Goal: Task Accomplishment & Management: Manage account settings

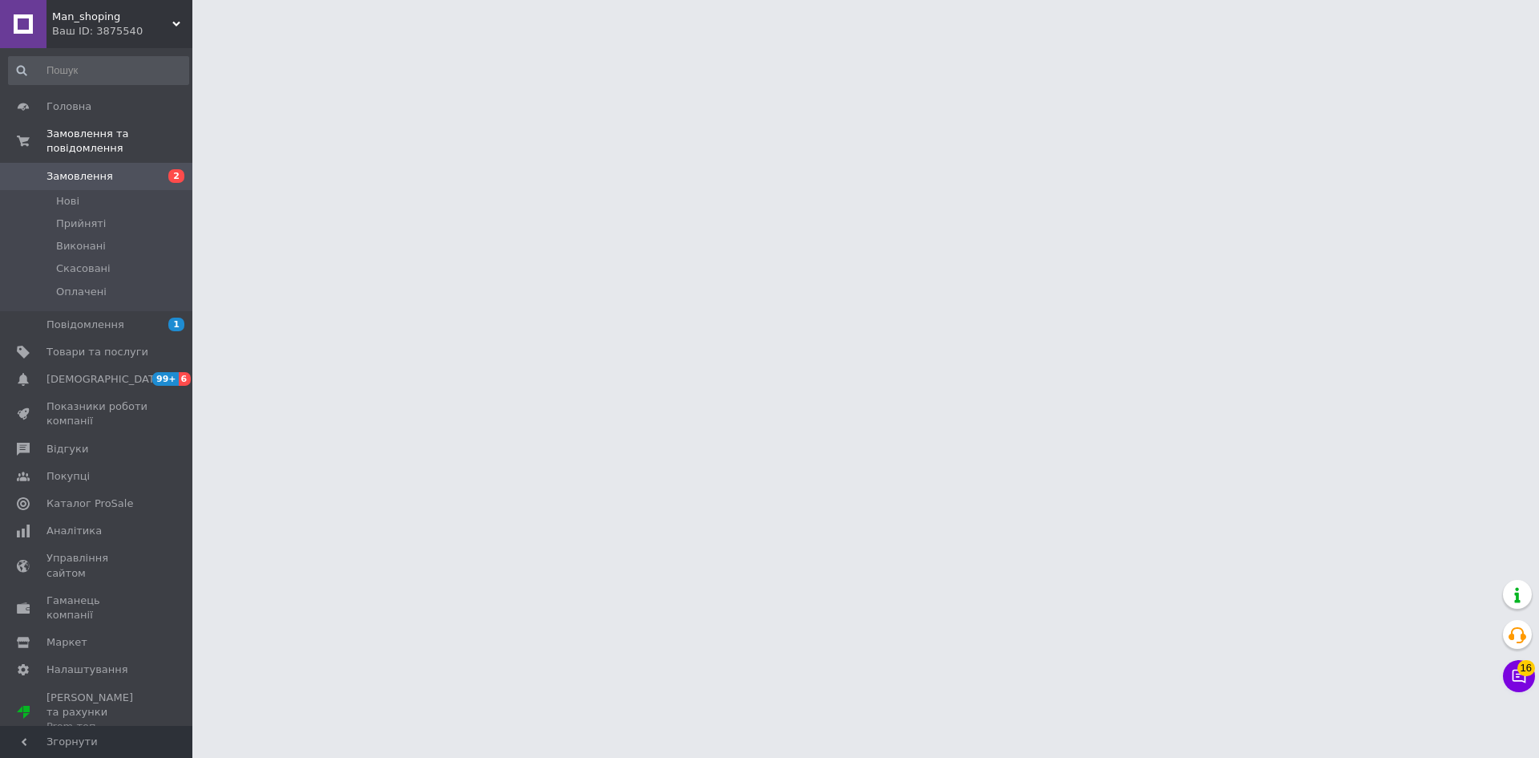
click at [122, 172] on link "Замовлення 2" at bounding box center [98, 176] width 197 height 27
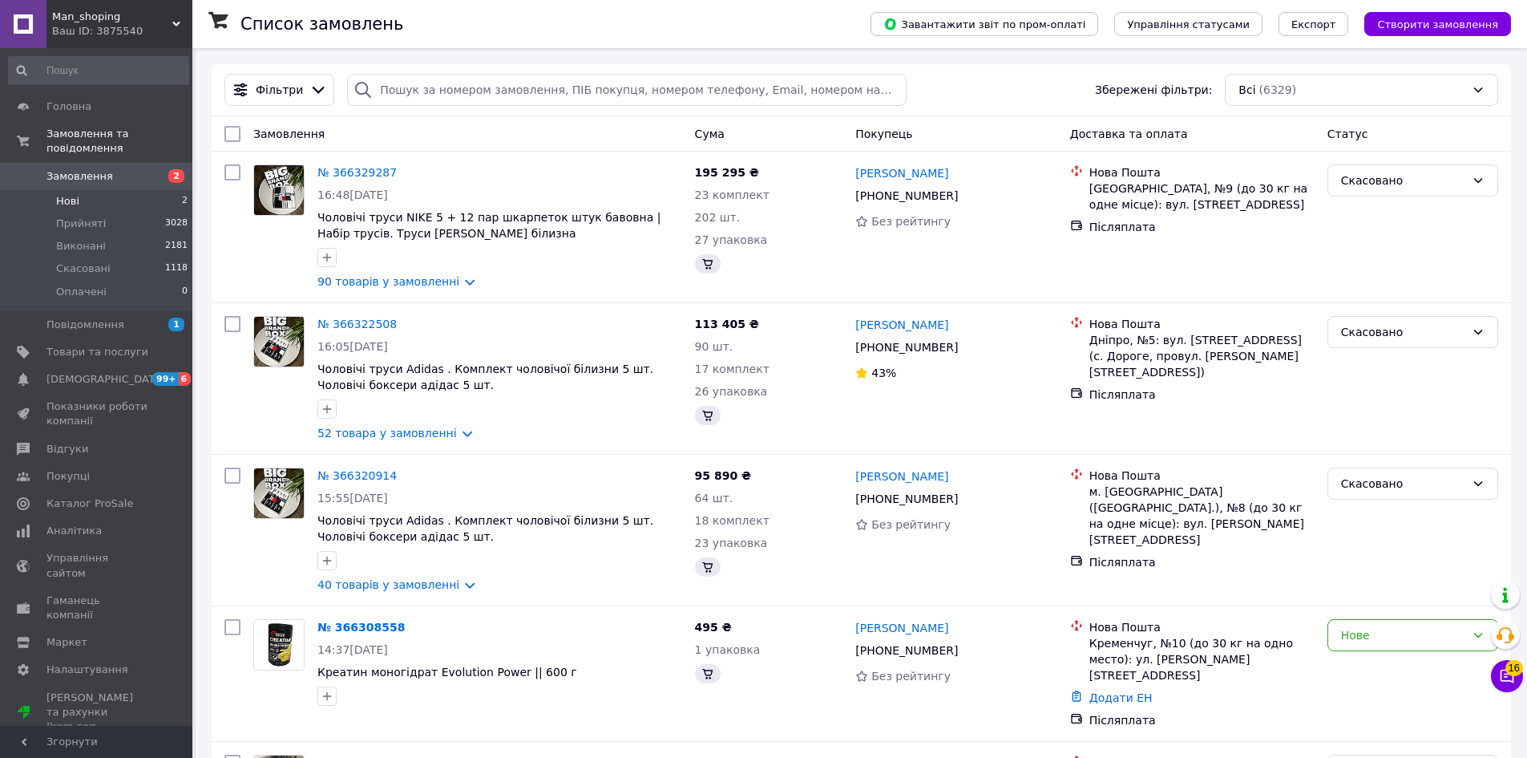
click at [119, 190] on li "Нові 2" at bounding box center [98, 201] width 197 height 22
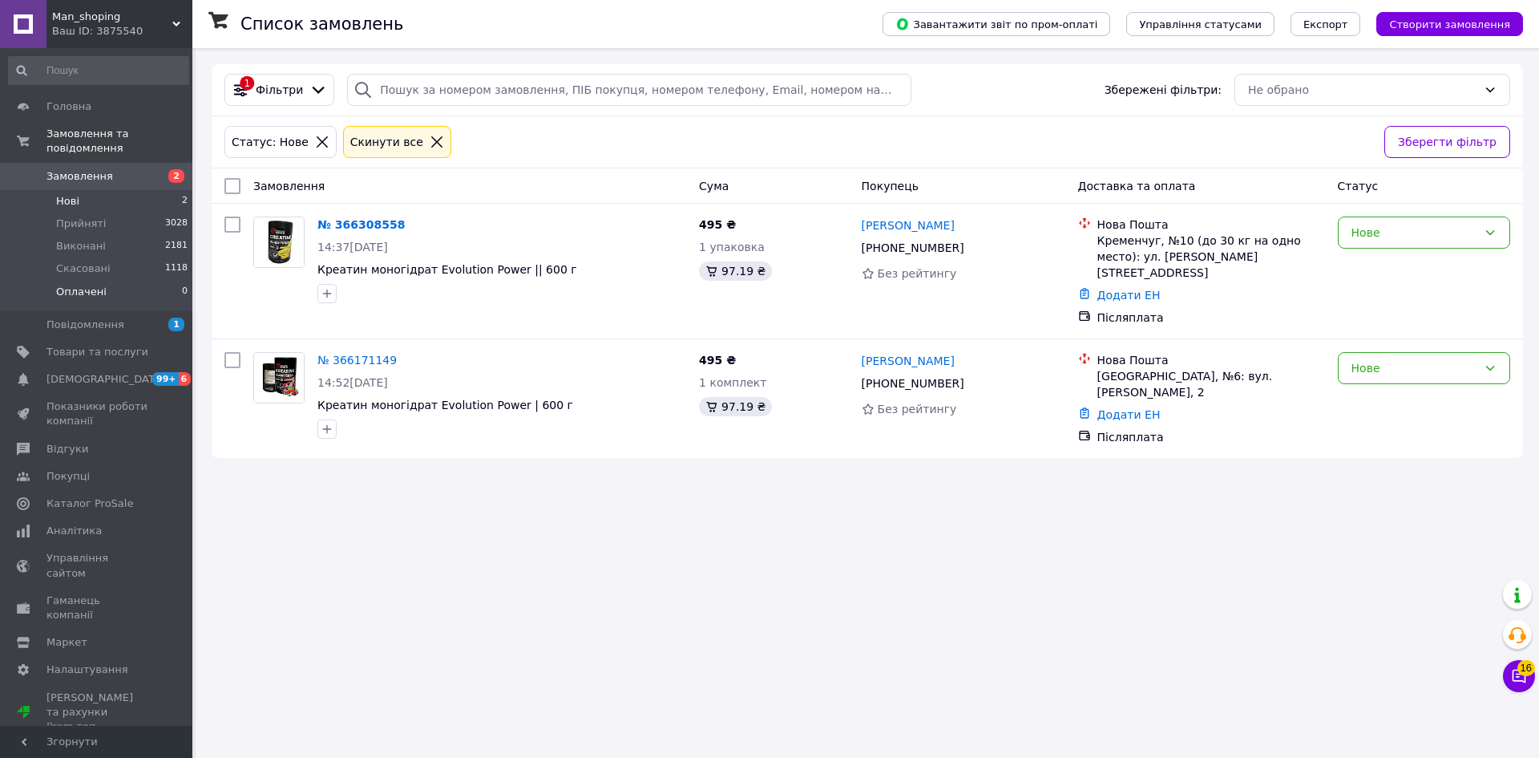
click at [125, 281] on li "Оплачені 0" at bounding box center [98, 296] width 197 height 30
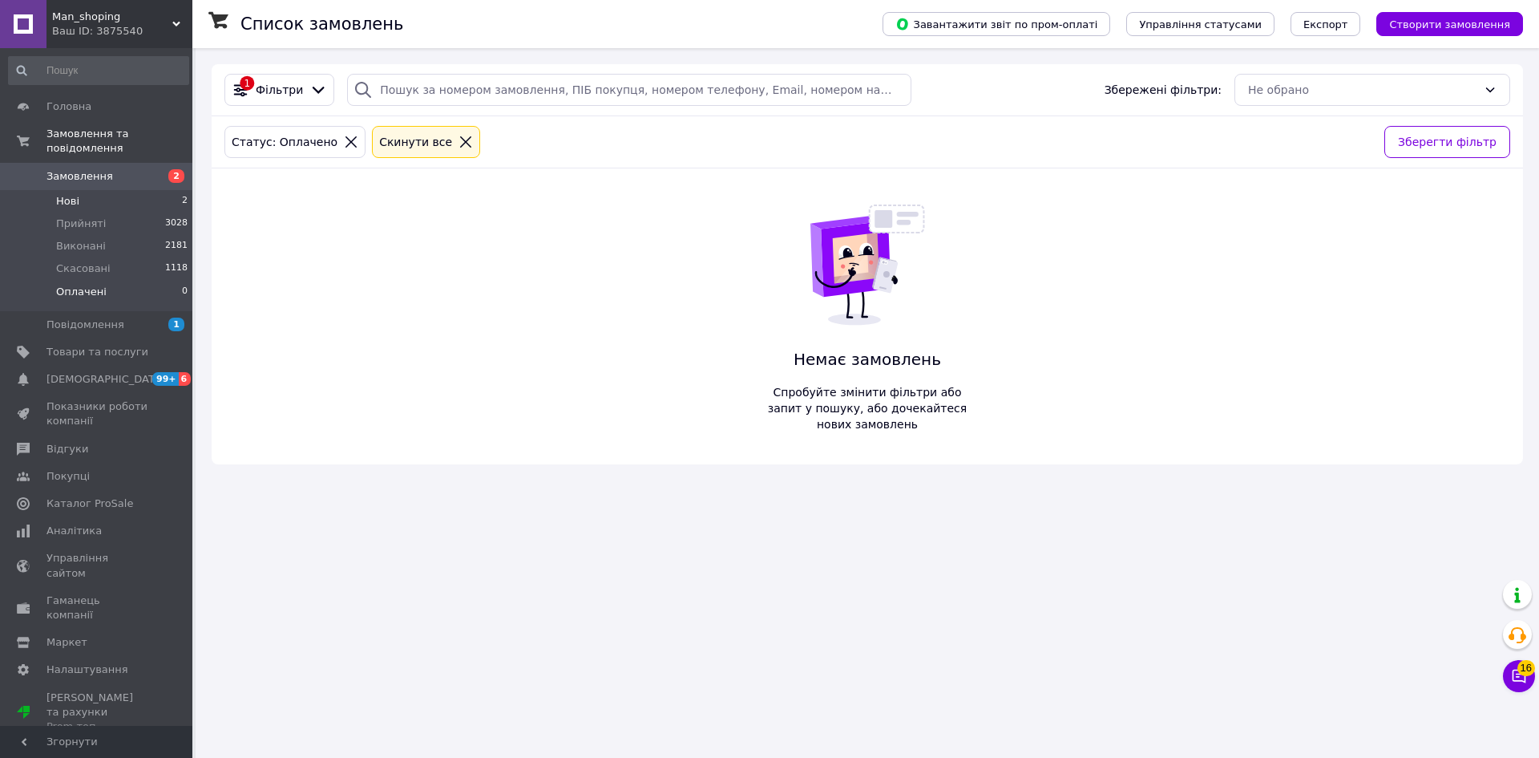
click at [173, 192] on li "Нові 2" at bounding box center [98, 201] width 197 height 22
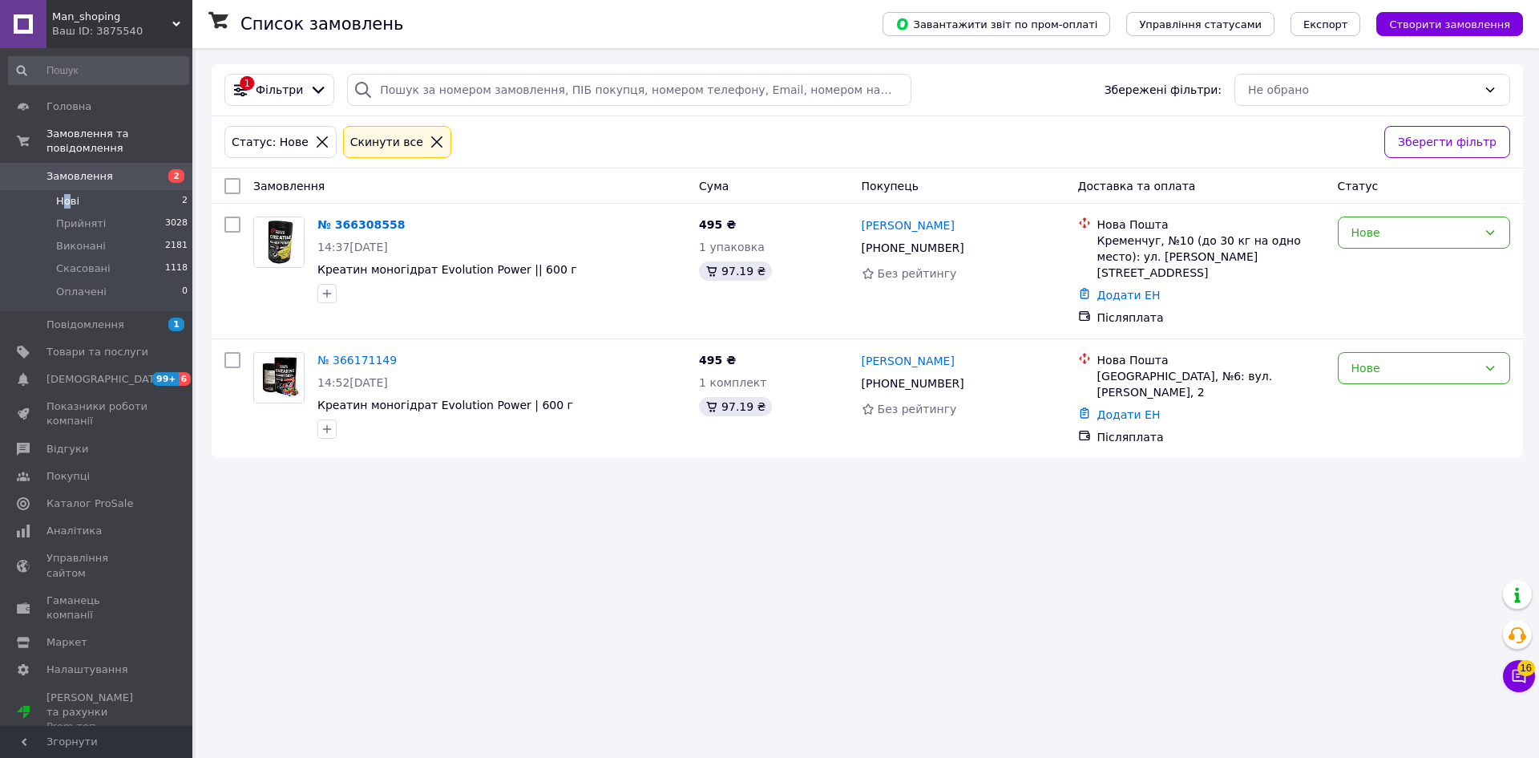
drag, startPoint x: 67, startPoint y: 190, endPoint x: 66, endPoint y: 181, distance: 9.0
click at [66, 194] on span "Нові" at bounding box center [67, 201] width 23 height 14
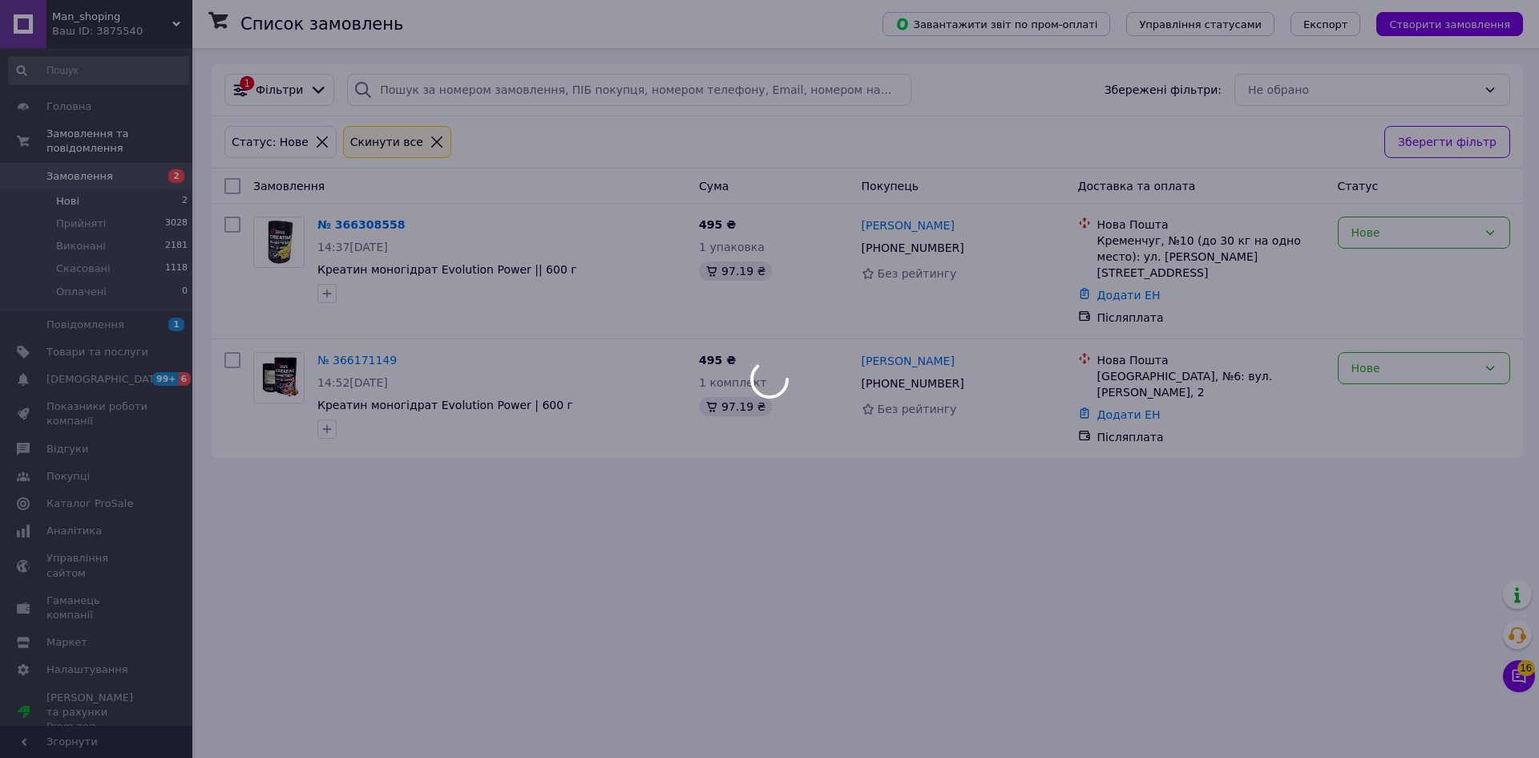
click at [116, 213] on div at bounding box center [769, 379] width 1539 height 758
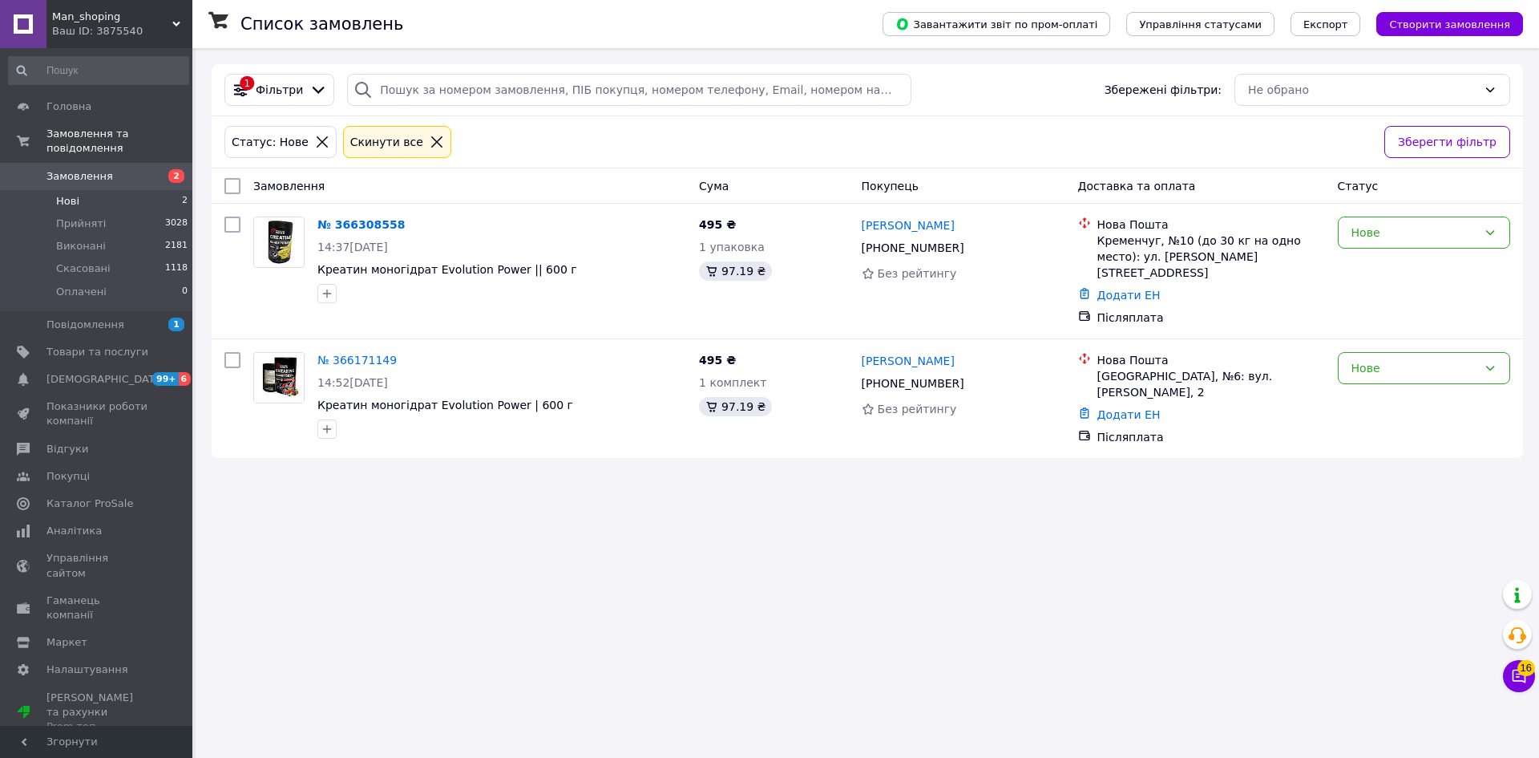
click at [116, 213] on li "Прийняті 3028" at bounding box center [98, 223] width 197 height 22
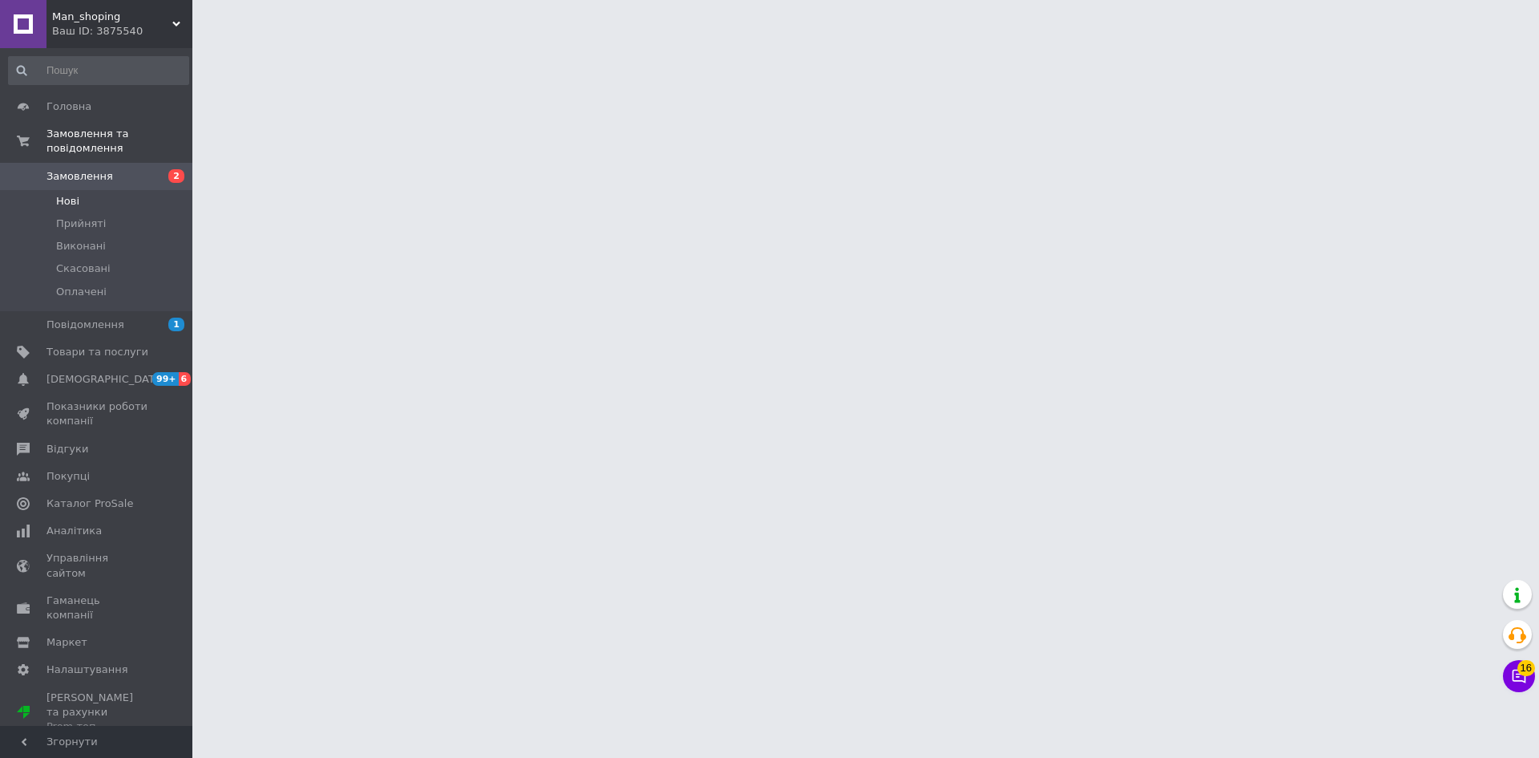
click at [133, 190] on li "Нові" at bounding box center [98, 201] width 197 height 22
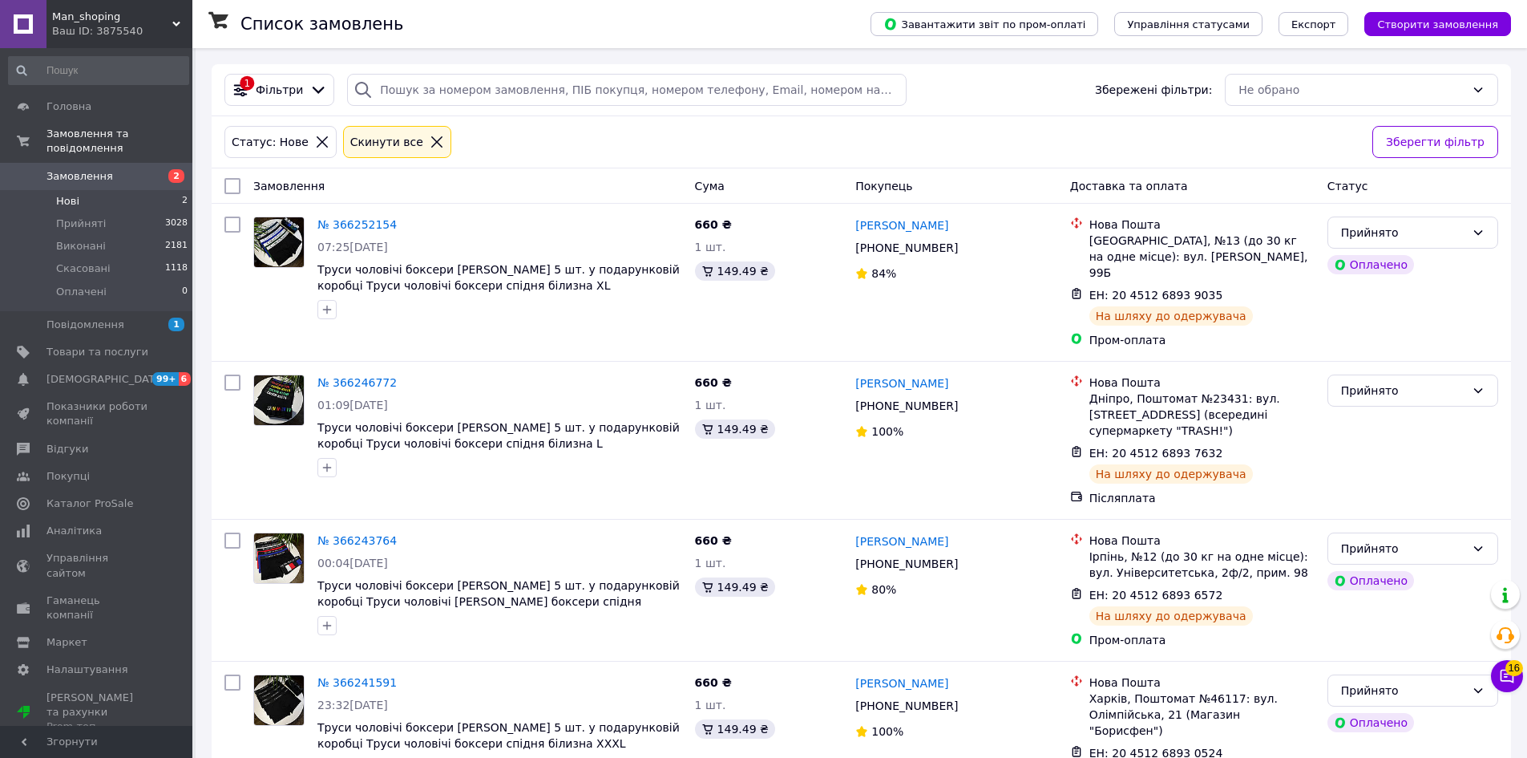
click at [89, 190] on li "Нові 2" at bounding box center [98, 201] width 197 height 22
click at [69, 219] on li "Прийняті 3028" at bounding box center [98, 223] width 197 height 22
click at [104, 257] on li "Скасовані 1118" at bounding box center [98, 268] width 197 height 22
click at [96, 239] on span "Виконані" at bounding box center [81, 246] width 50 height 14
click at [96, 216] on span "Прийняті" at bounding box center [81, 223] width 50 height 14
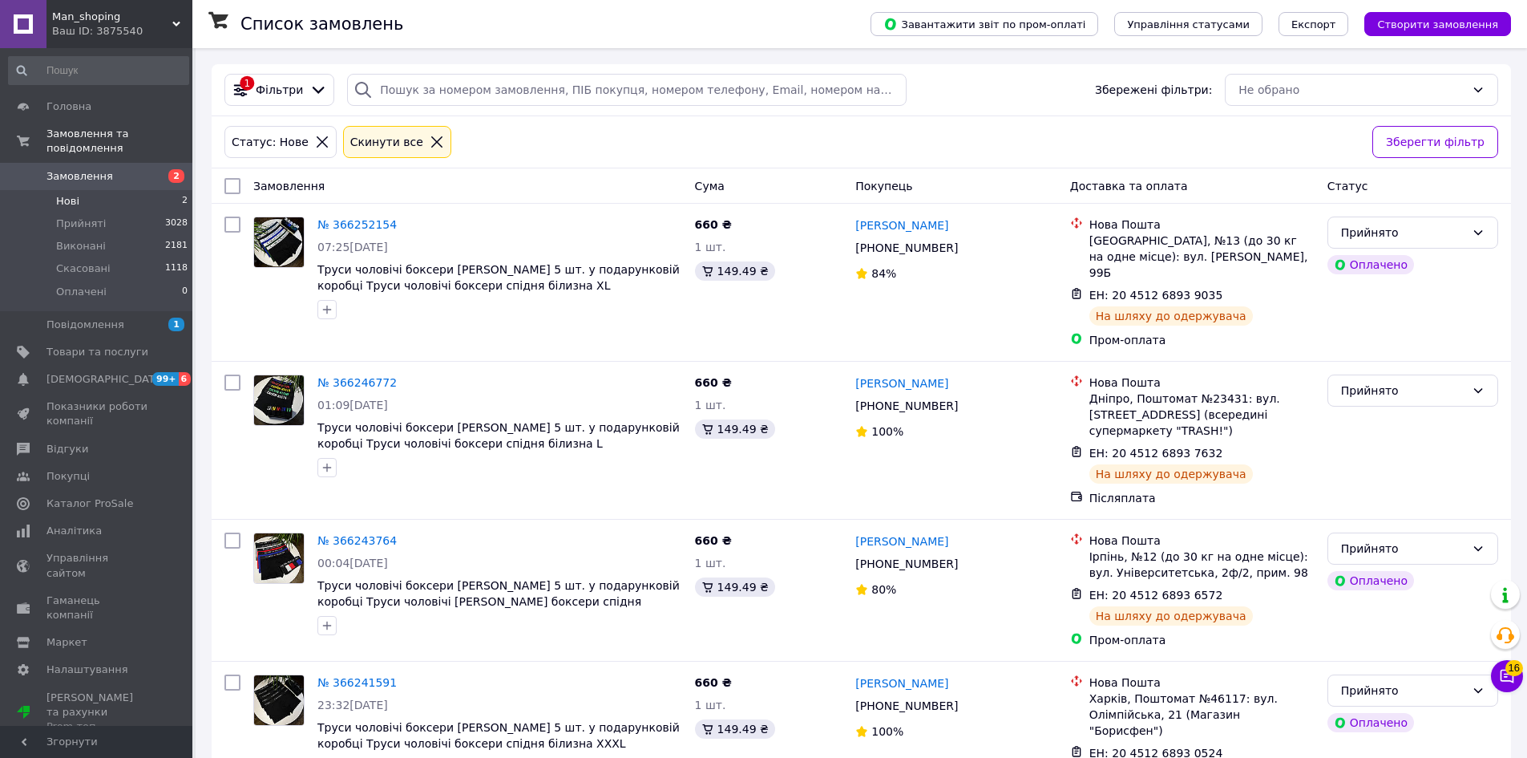
click at [96, 196] on li "Нові 2" at bounding box center [98, 201] width 197 height 22
click at [118, 190] on li "Нові 2" at bounding box center [98, 201] width 197 height 22
click at [95, 216] on span "Прийняті" at bounding box center [81, 223] width 50 height 14
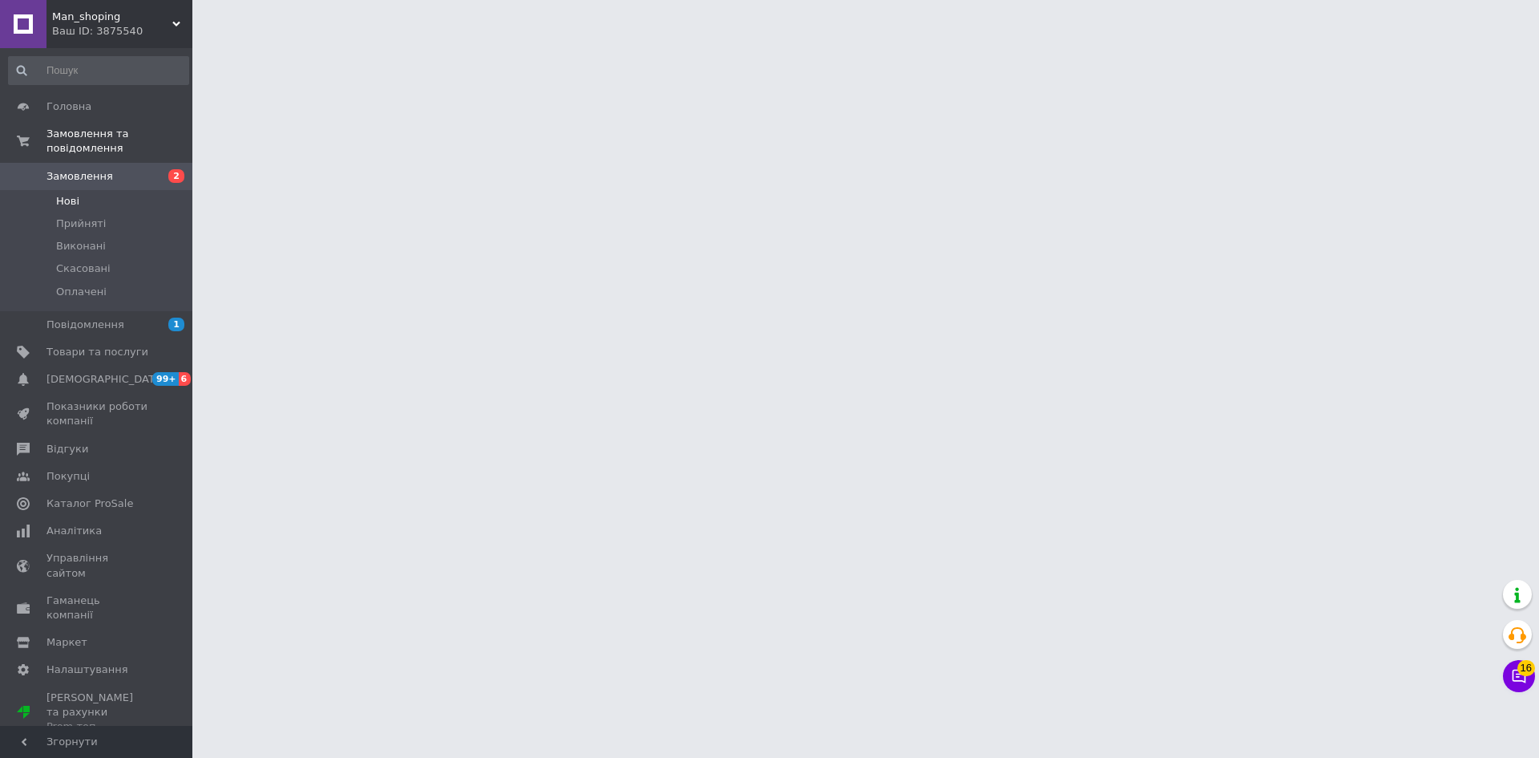
click at [114, 190] on li "Нові" at bounding box center [98, 201] width 197 height 22
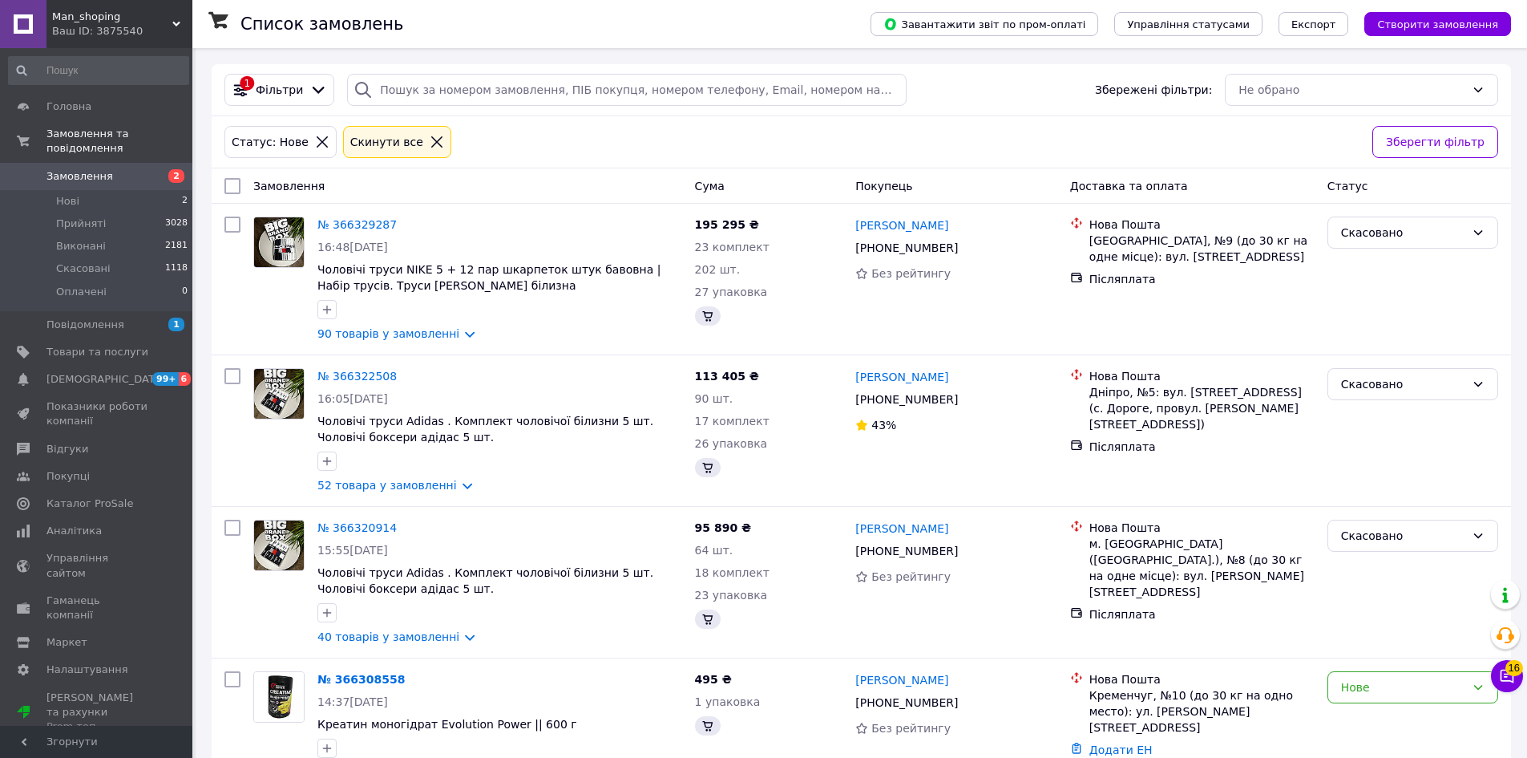
drag, startPoint x: 159, startPoint y: 187, endPoint x: 195, endPoint y: 240, distance: 64.0
click at [160, 190] on li "Нові 2" at bounding box center [98, 201] width 197 height 22
click at [153, 261] on li "Скасовані 1118" at bounding box center [98, 268] width 197 height 22
drag, startPoint x: 150, startPoint y: 253, endPoint x: 136, endPoint y: 207, distance: 47.7
click at [148, 257] on li "Скасовані 1118" at bounding box center [98, 268] width 197 height 22
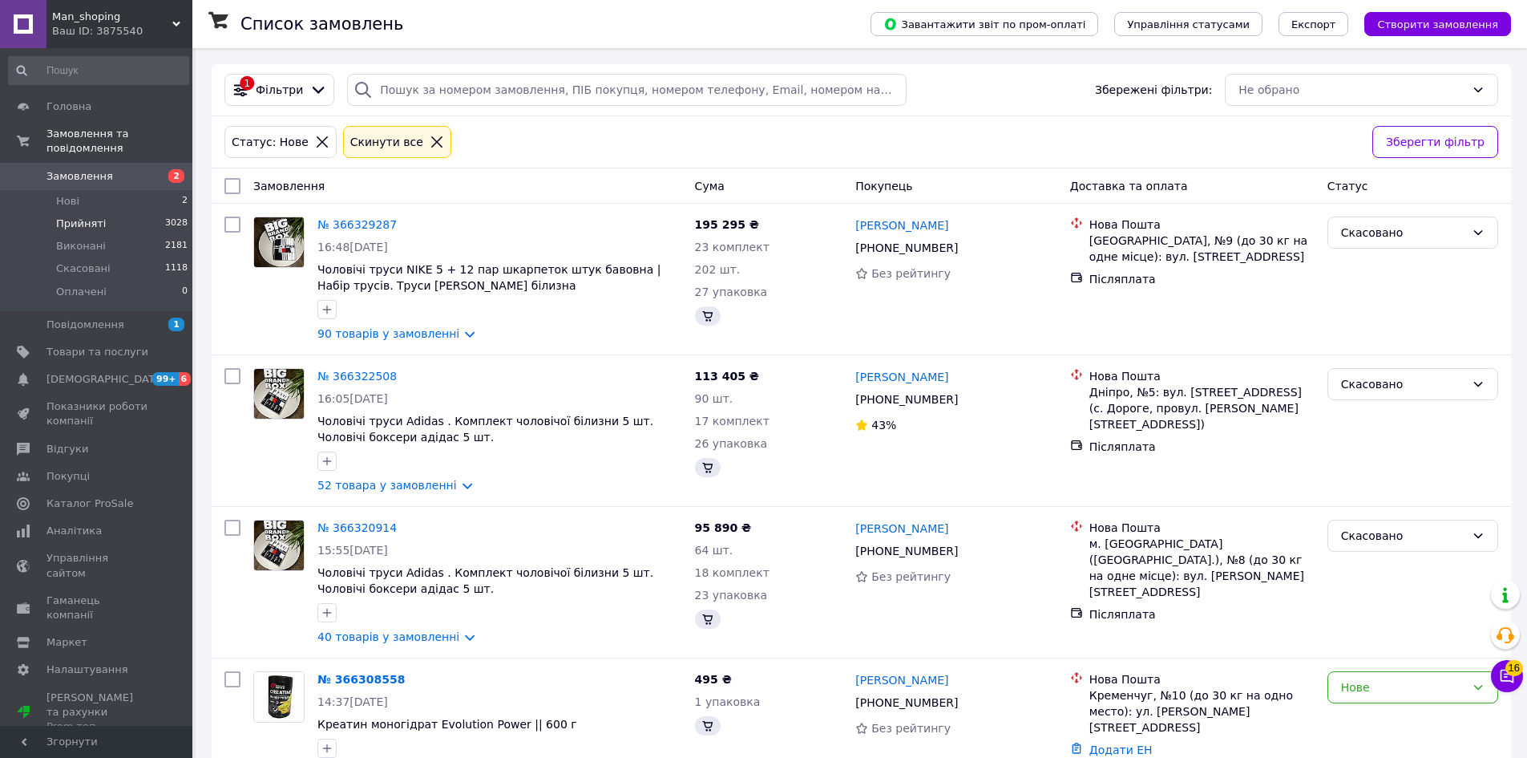
click at [135, 212] on li "Прийняті 3028" at bounding box center [98, 223] width 197 height 22
click at [141, 235] on li "Виконані 2181" at bounding box center [98, 246] width 197 height 22
click at [138, 212] on li "Прийняті 3028" at bounding box center [98, 223] width 197 height 22
click at [140, 263] on li "Скасовані 1118" at bounding box center [98, 268] width 197 height 22
click at [131, 212] on li "Прийняті 3028" at bounding box center [98, 223] width 197 height 22
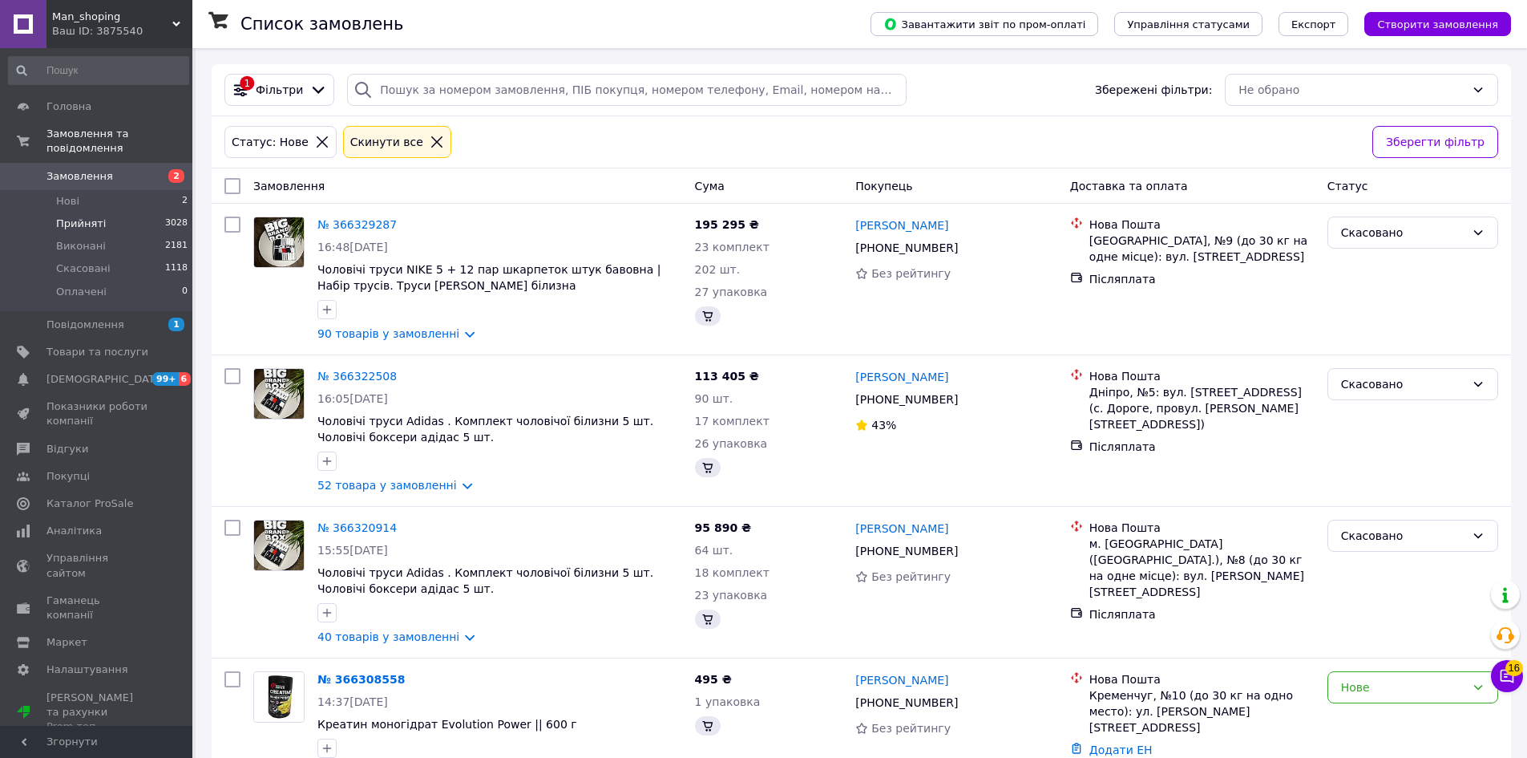
click at [133, 212] on li "Прийняті 3028" at bounding box center [98, 223] width 197 height 22
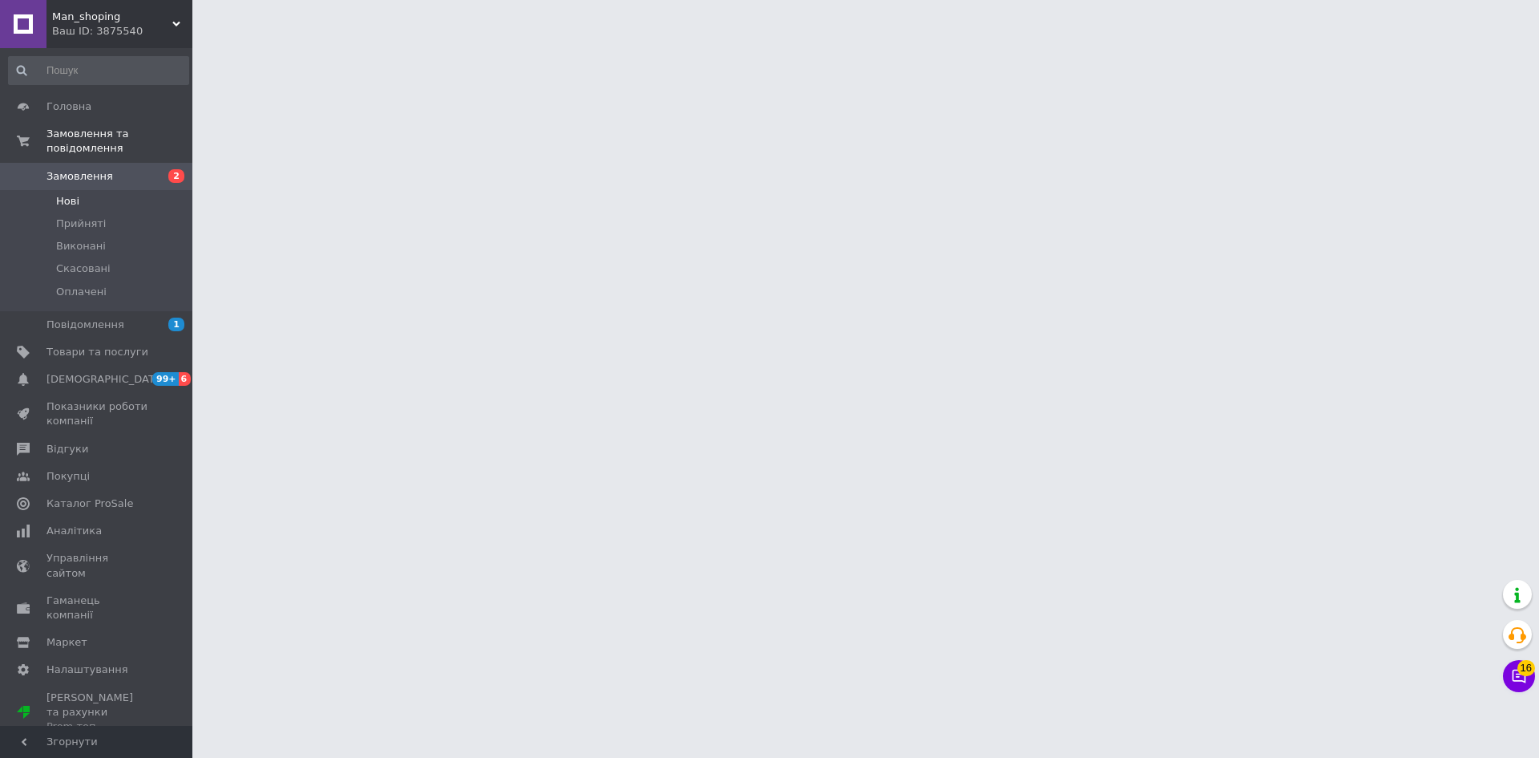
click at [152, 190] on li "Нові" at bounding box center [98, 201] width 197 height 22
click at [126, 212] on li "Прийняті" at bounding box center [98, 223] width 197 height 22
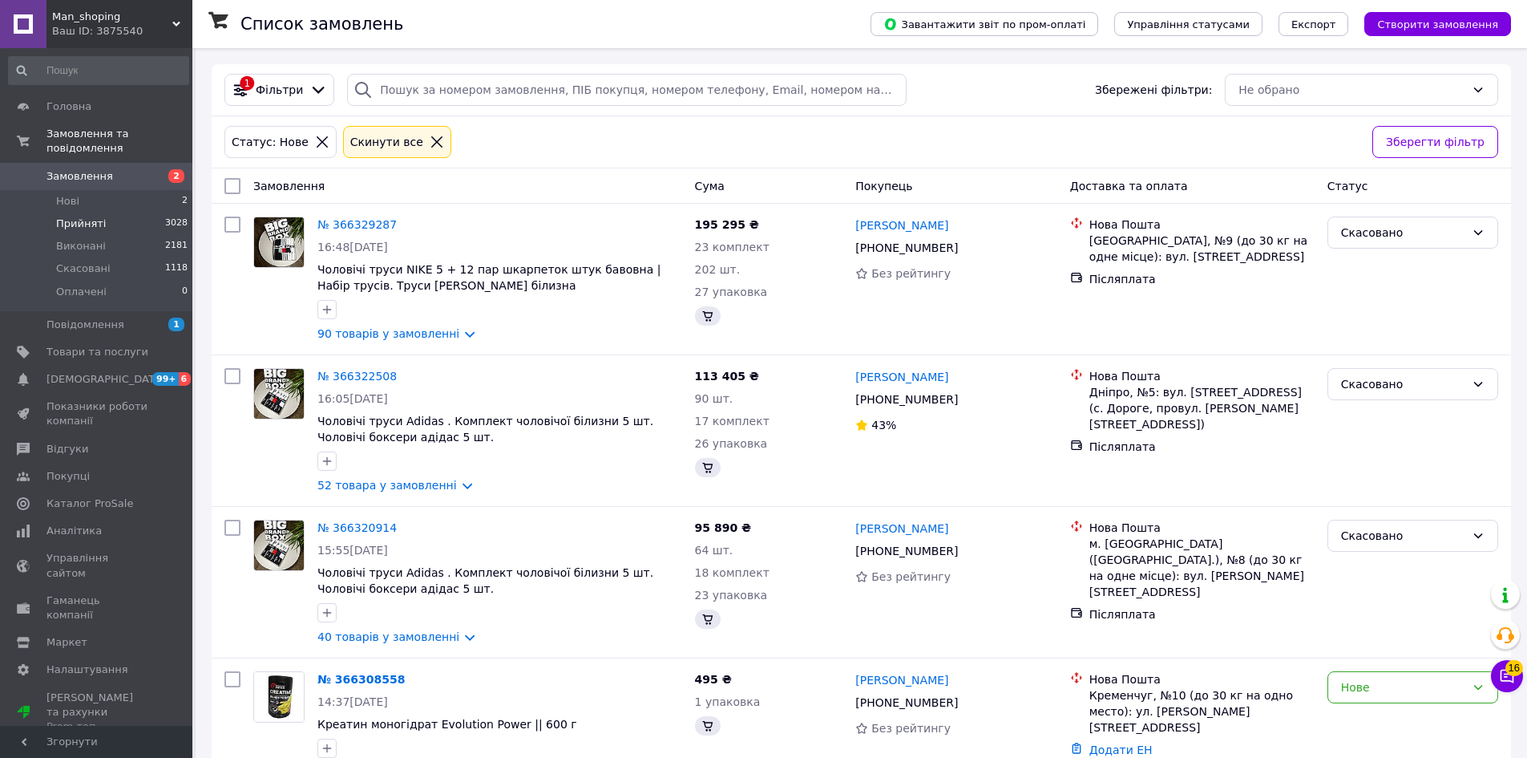
click at [156, 212] on li "Прийняті 3028" at bounding box center [98, 223] width 197 height 22
click at [133, 190] on li "Нові 2" at bounding box center [98, 201] width 197 height 22
